Goal: Task Accomplishment & Management: Manage account settings

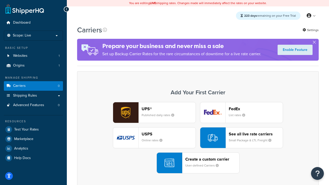
click at [198, 138] on div "UPS® Published daily rates FedEx List rates USPS Online rates See all live rate…" at bounding box center [197, 137] width 231 height 71
click at [256, 109] on header "FedEx" at bounding box center [256, 108] width 54 height 5
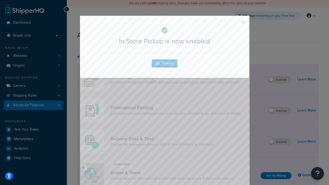
scroll to position [167, 0]
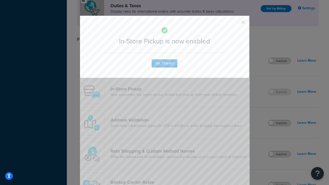
click at [235, 24] on button "button" at bounding box center [235, 23] width 1 height 1
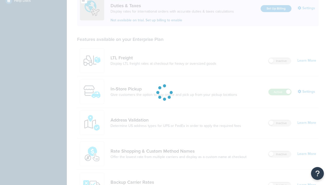
scroll to position [157, 0]
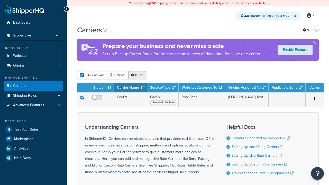
click at [137, 76] on button "Delete" at bounding box center [137, 75] width 18 height 8
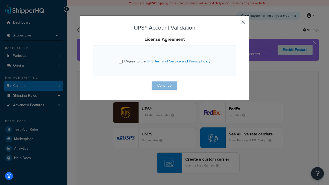
click at [121, 61] on input "I Agree to the UPS Terms of Service and Privacy Policy" at bounding box center [121, 62] width 4 height 4
checkbox input "true"
click at [164, 86] on button "Continue" at bounding box center [165, 85] width 26 height 8
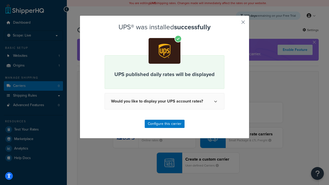
click at [235, 24] on button "button" at bounding box center [235, 23] width 1 height 1
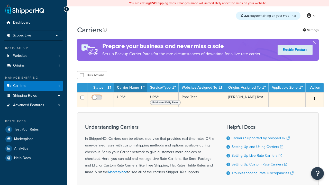
click at [97, 99] on input "checkbox" at bounding box center [97, 99] width 14 height 6
click at [97, 100] on input "checkbox" at bounding box center [97, 99] width 14 height 6
checkbox input "false"
